Goal: Information Seeking & Learning: Learn about a topic

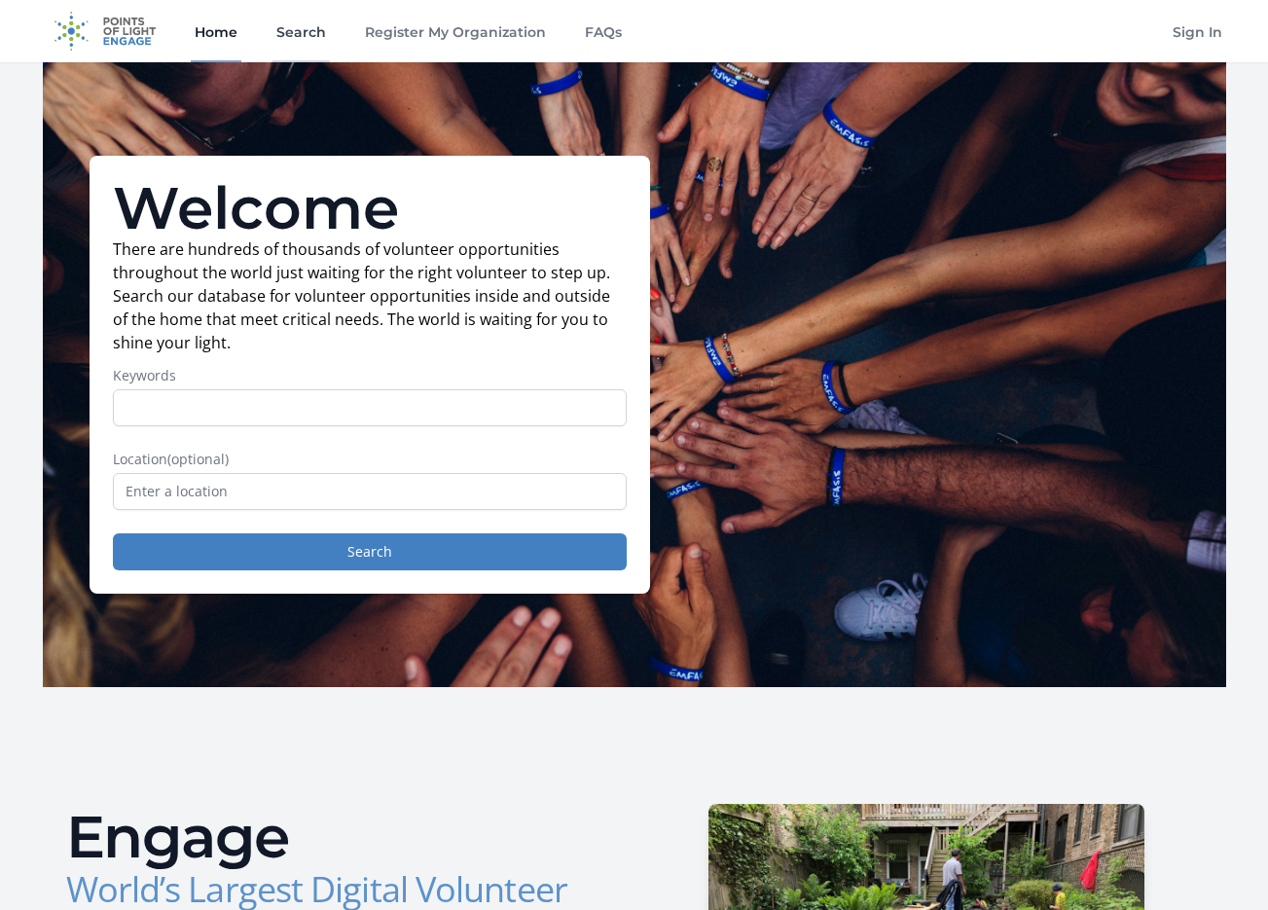
click at [293, 49] on link "Search" at bounding box center [301, 31] width 57 height 62
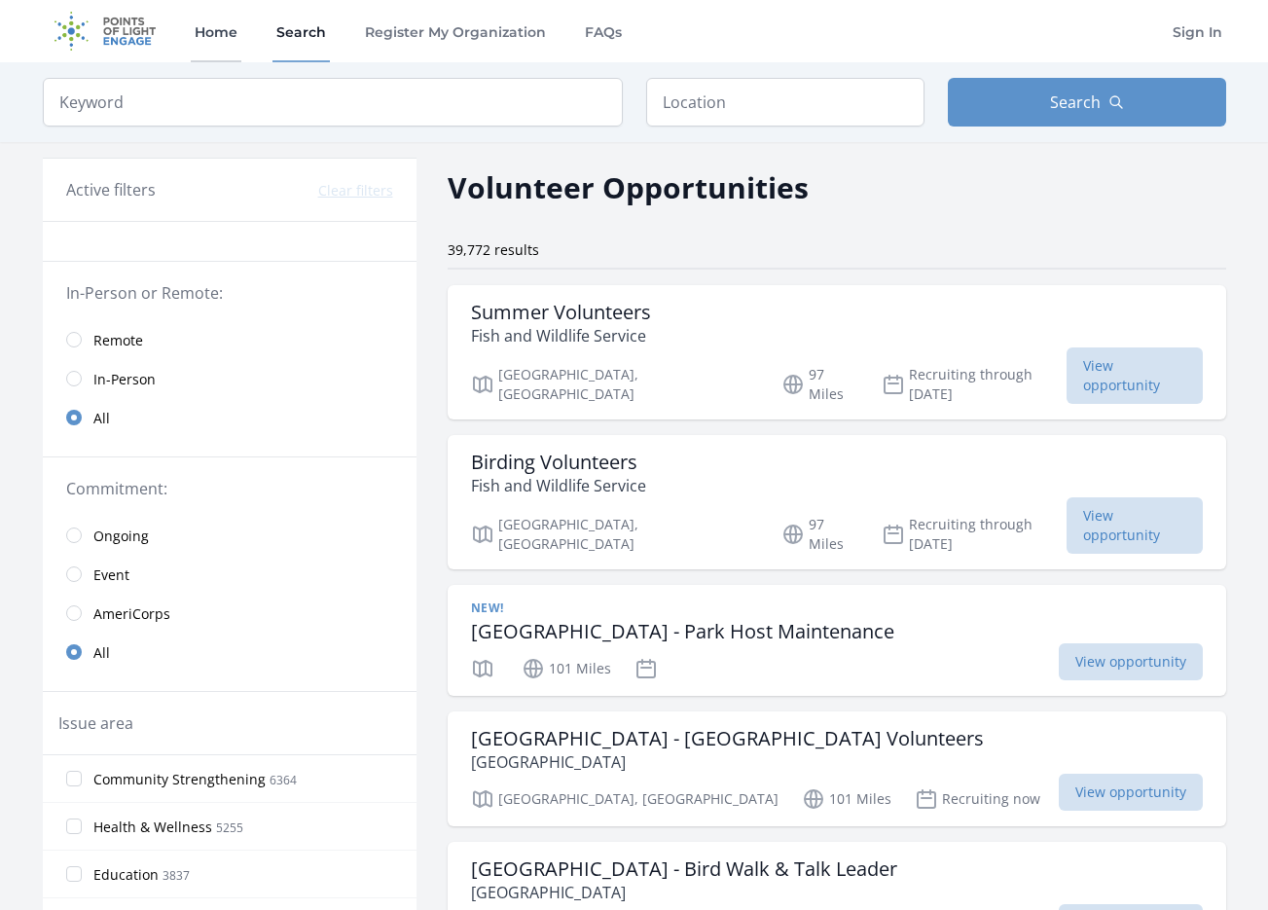
click at [212, 25] on link "Home" at bounding box center [216, 31] width 51 height 62
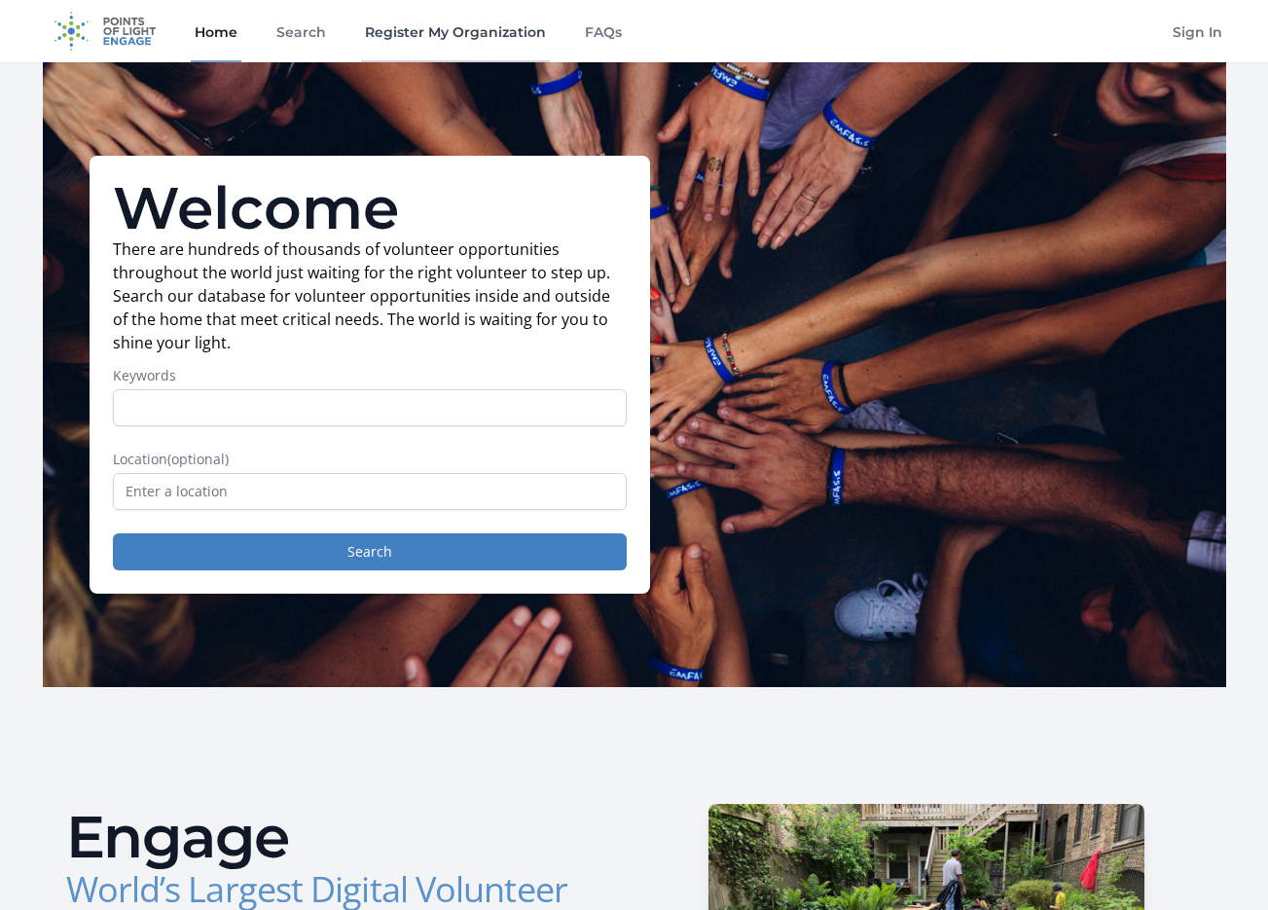
click at [396, 28] on link "Register My Organization" at bounding box center [455, 31] width 189 height 62
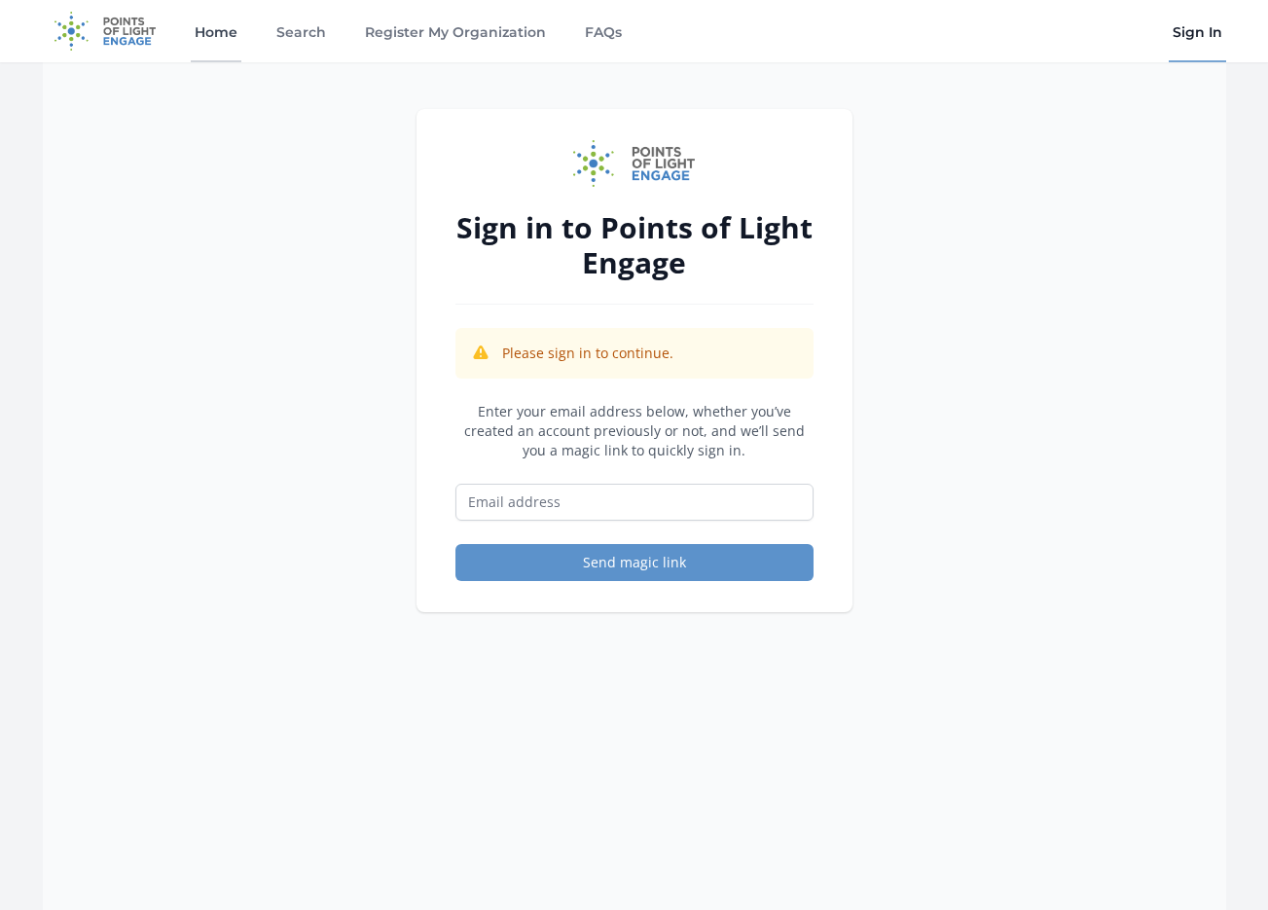
click at [237, 30] on link "Home" at bounding box center [216, 31] width 51 height 62
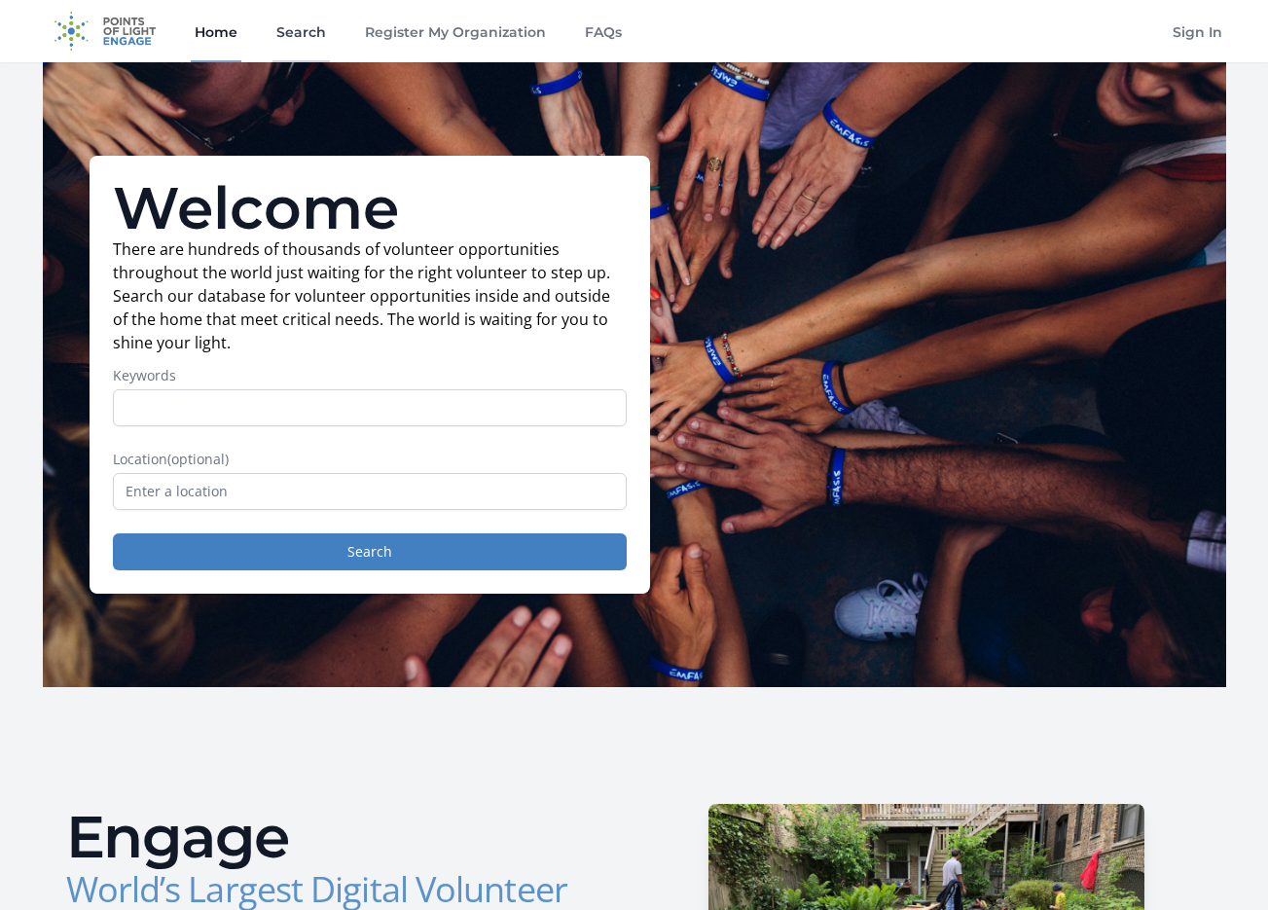
click at [279, 25] on link "Search" at bounding box center [301, 31] width 57 height 62
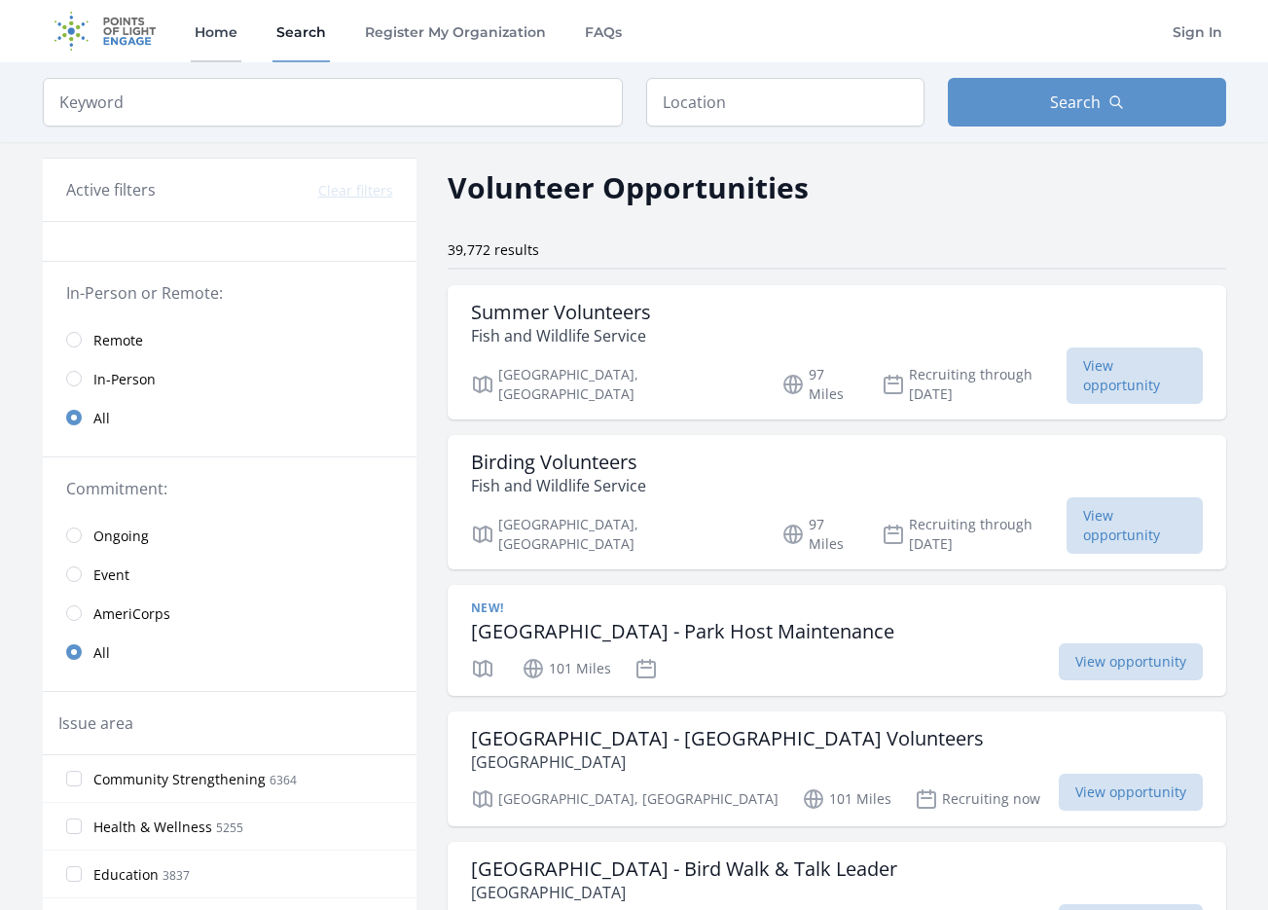
click at [215, 30] on link "Home" at bounding box center [216, 31] width 51 height 62
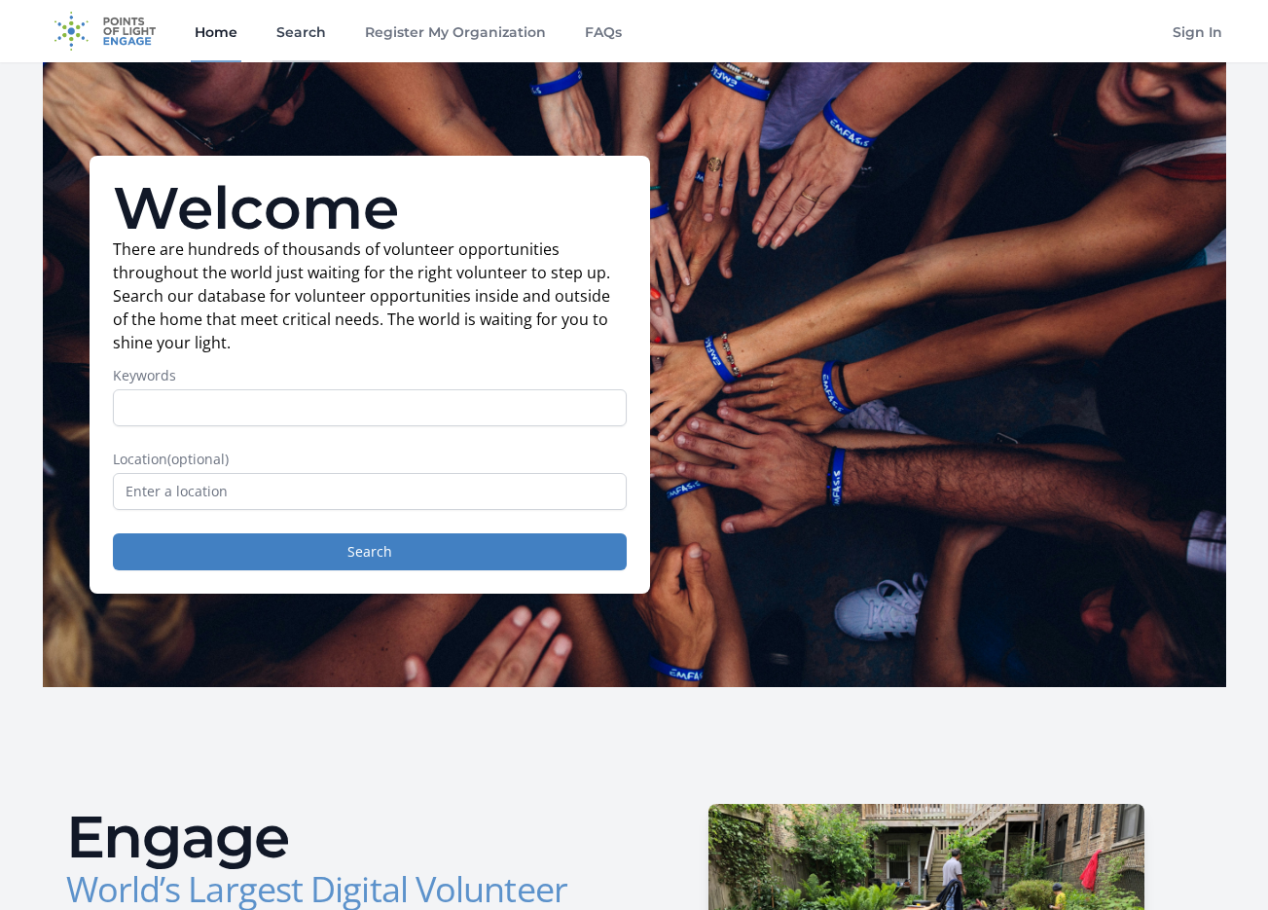
click at [300, 27] on link "Search" at bounding box center [301, 31] width 57 height 62
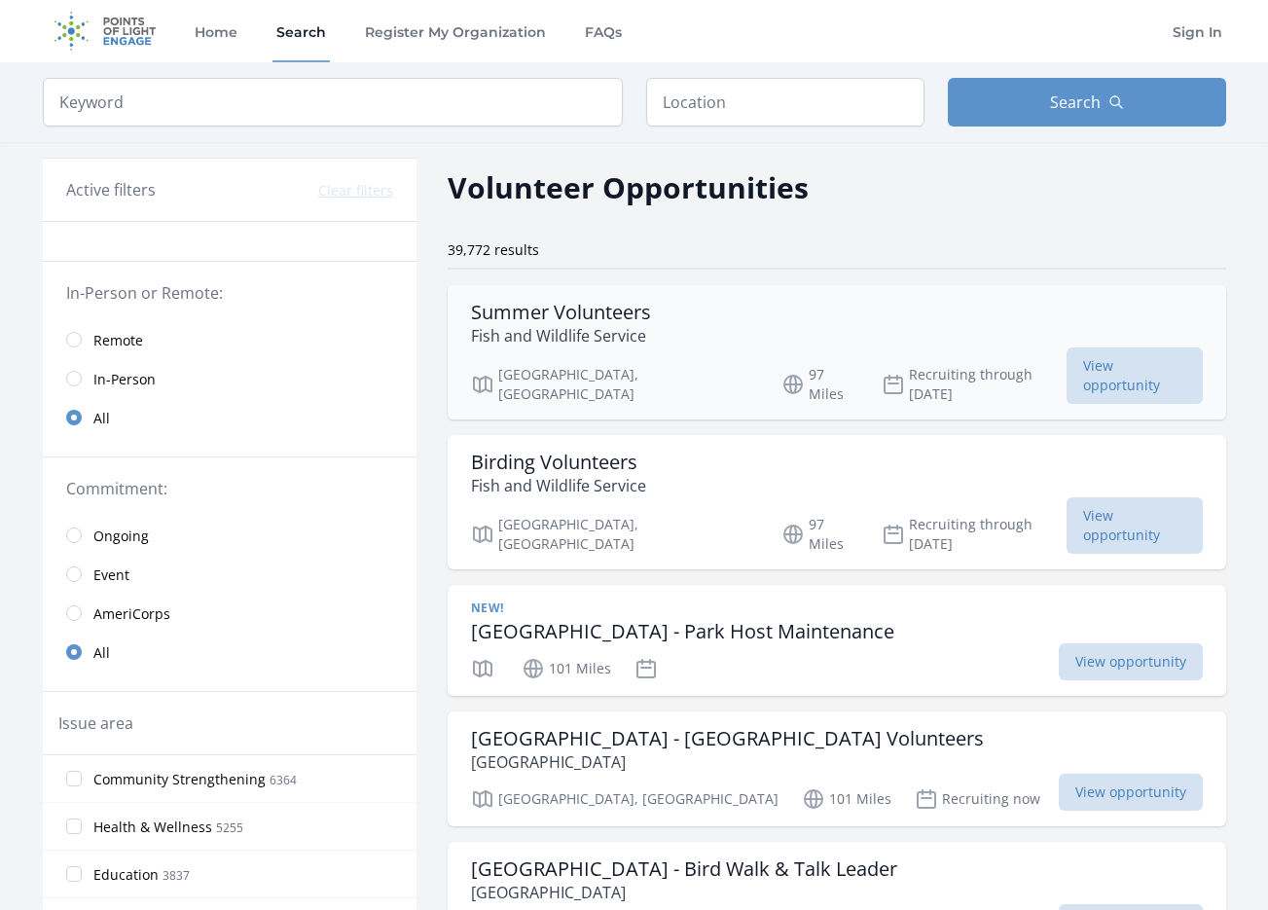
click at [589, 310] on h3 "Summer Volunteers" at bounding box center [561, 312] width 180 height 23
click at [564, 474] on p "Fish and Wildlife Service" at bounding box center [558, 485] width 175 height 23
click at [126, 55] on img at bounding box center [106, 31] width 126 height 62
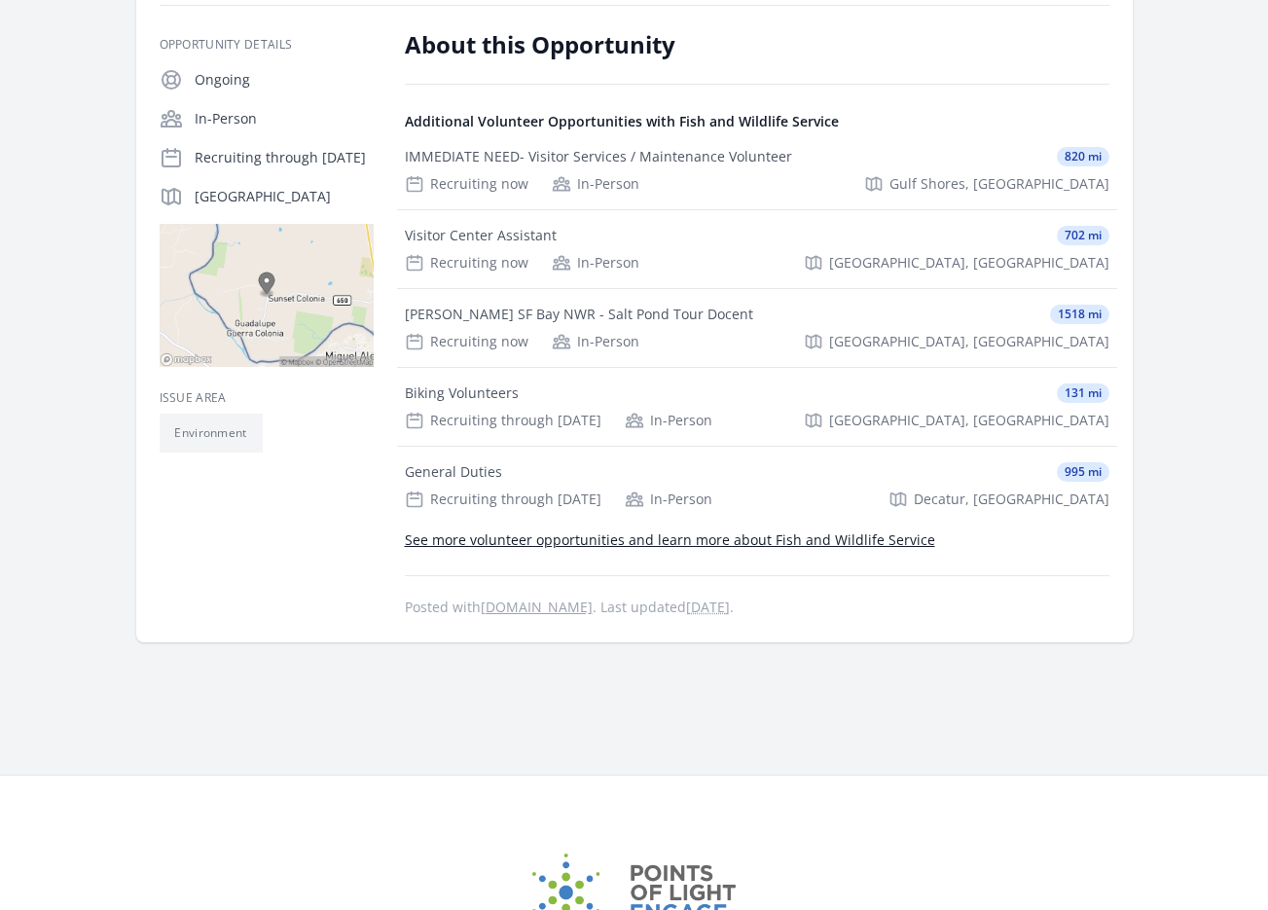
scroll to position [275, 0]
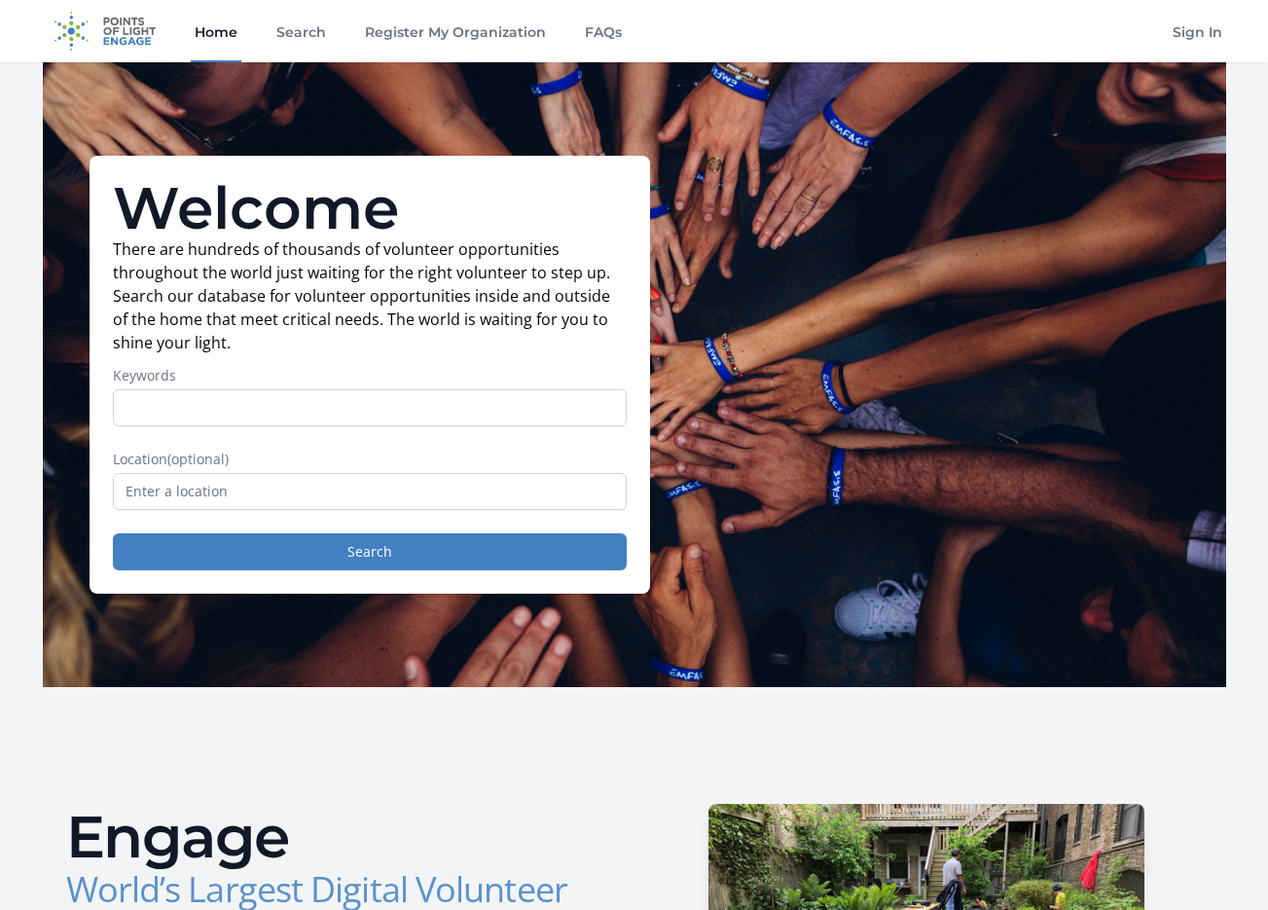
click at [209, 25] on link "Home" at bounding box center [216, 31] width 51 height 62
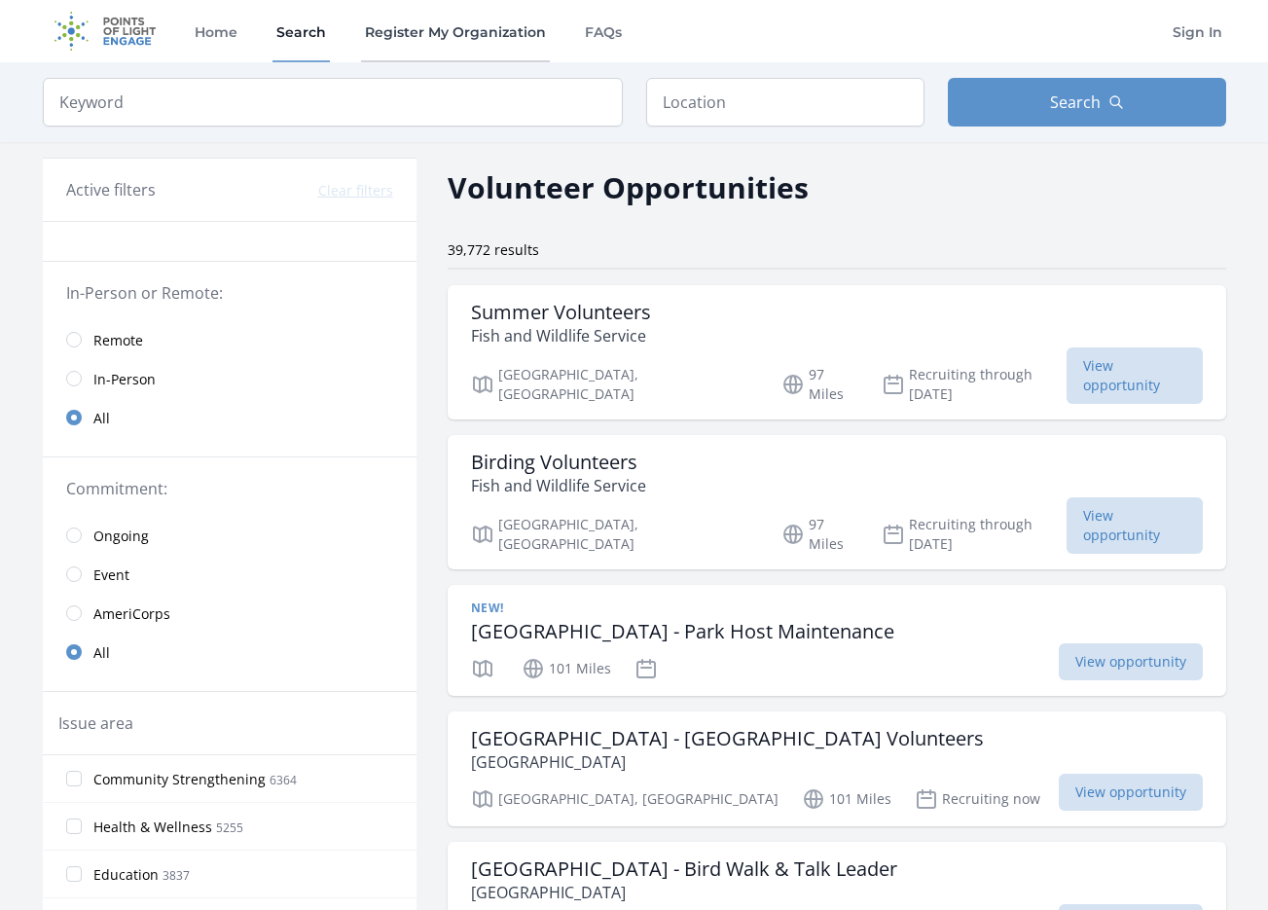
click at [448, 33] on link "Register My Organization" at bounding box center [455, 31] width 189 height 62
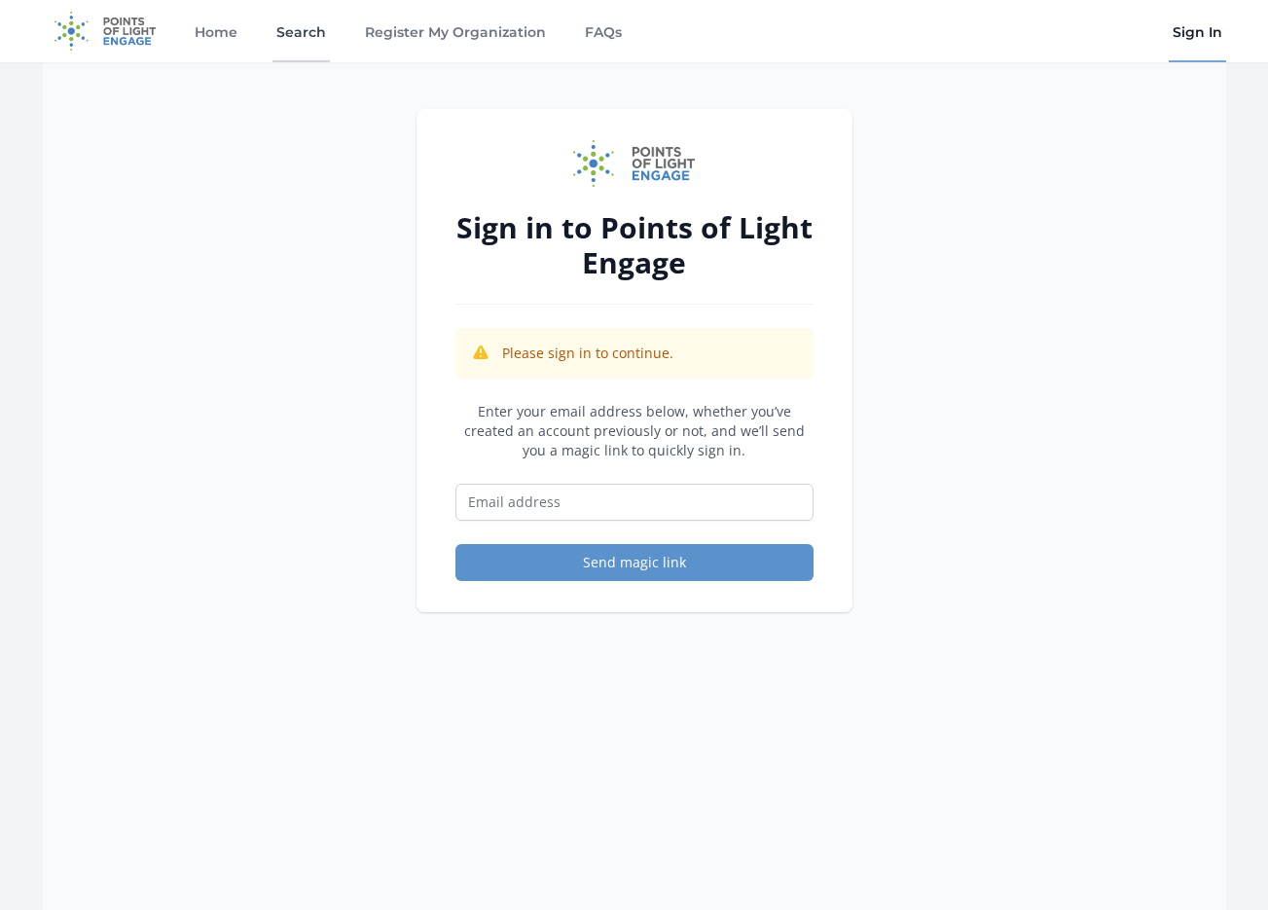
click at [309, 33] on link "Search" at bounding box center [301, 31] width 57 height 62
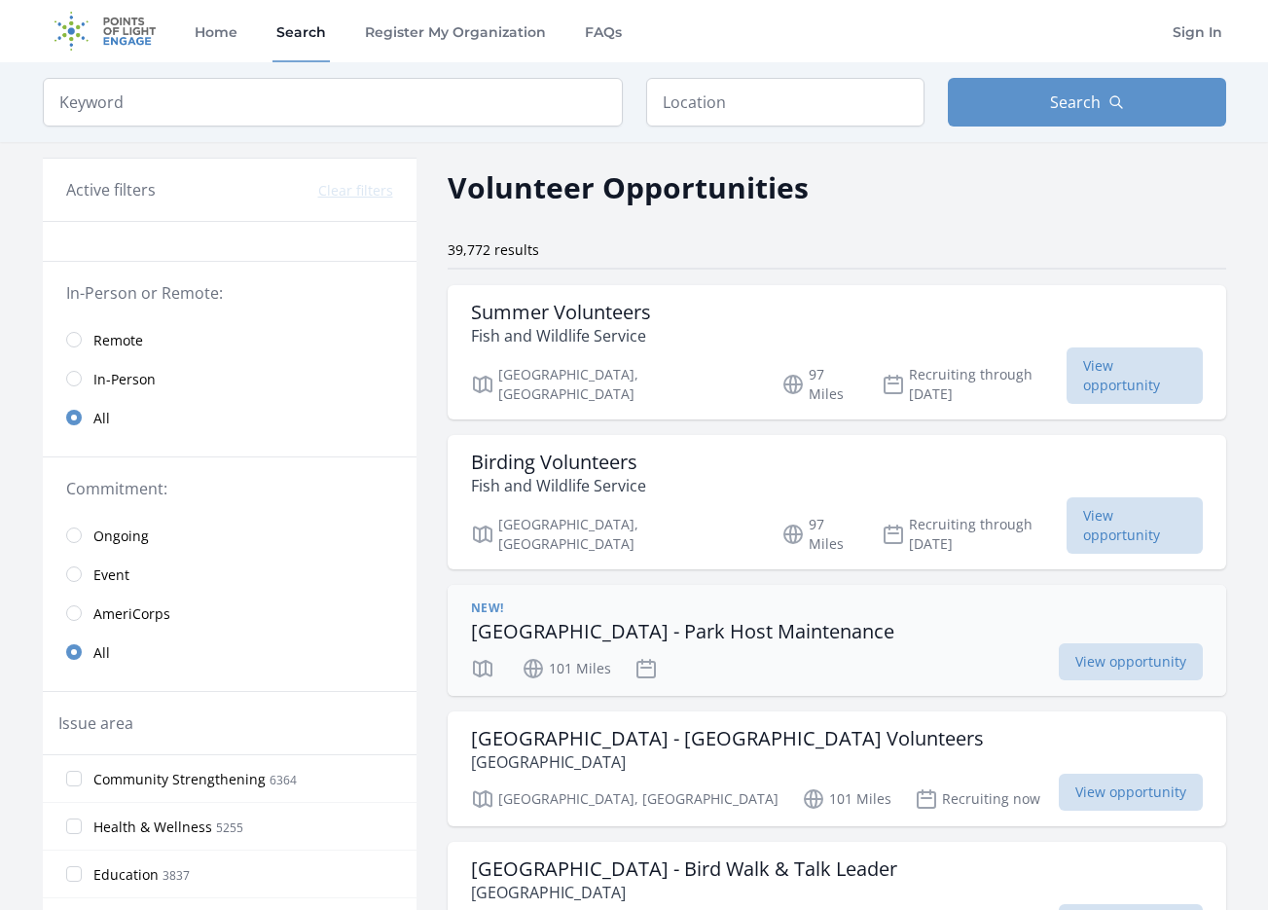
click at [727, 585] on div "New! Falcon State Park - Park Host Maintenance 101 Miles View opportunity" at bounding box center [837, 640] width 779 height 111
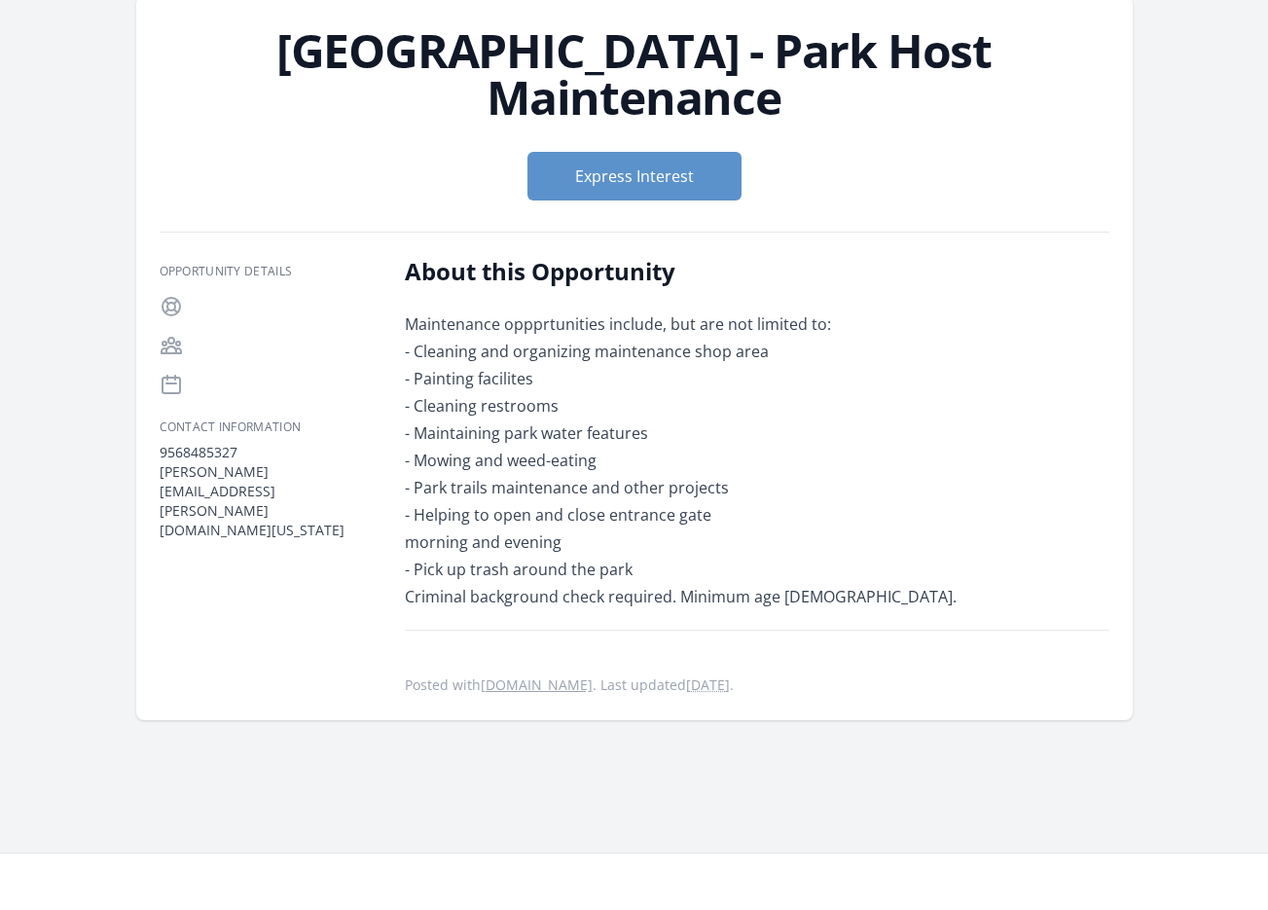
scroll to position [149, 0]
